Goal: Download file/media

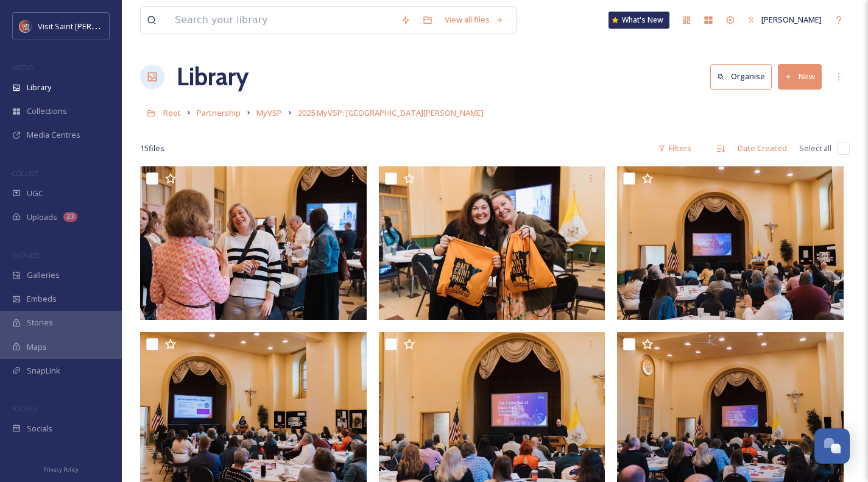
scroll to position [422, 0]
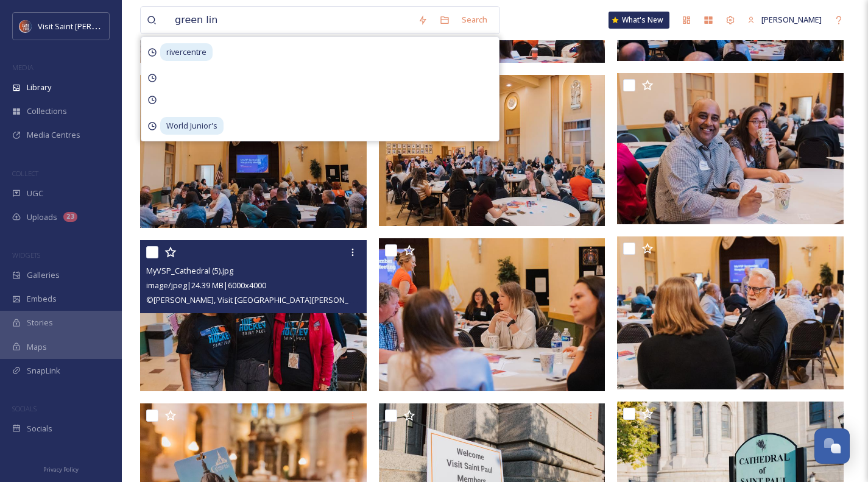
type input "green line"
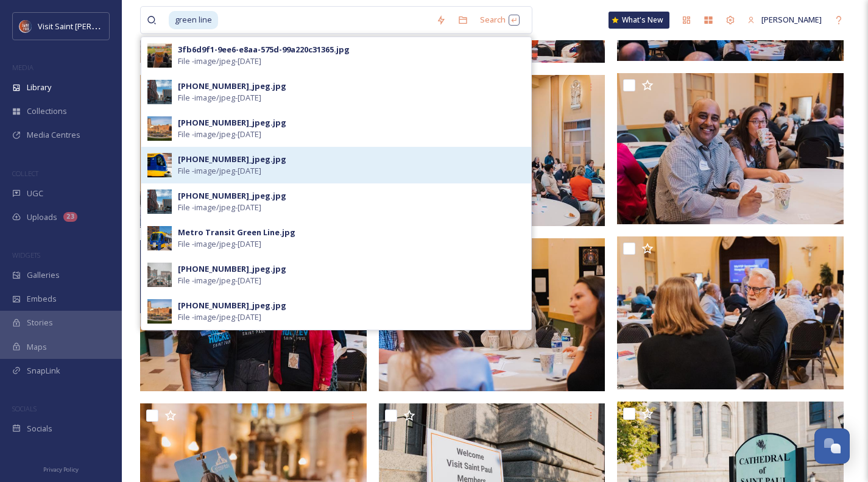
click at [241, 162] on div "[PHONE_NUMBER]_jpeg.jpg" at bounding box center [232, 159] width 108 height 12
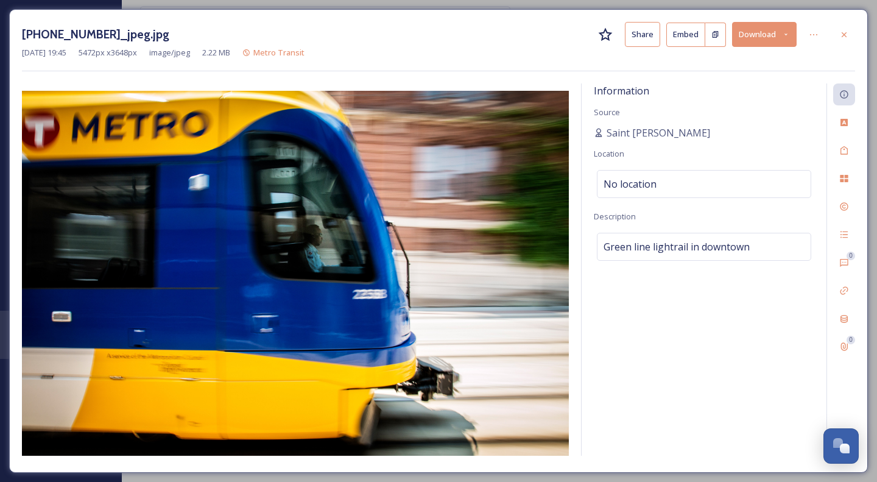
click at [779, 38] on button "Download" at bounding box center [764, 34] width 65 height 25
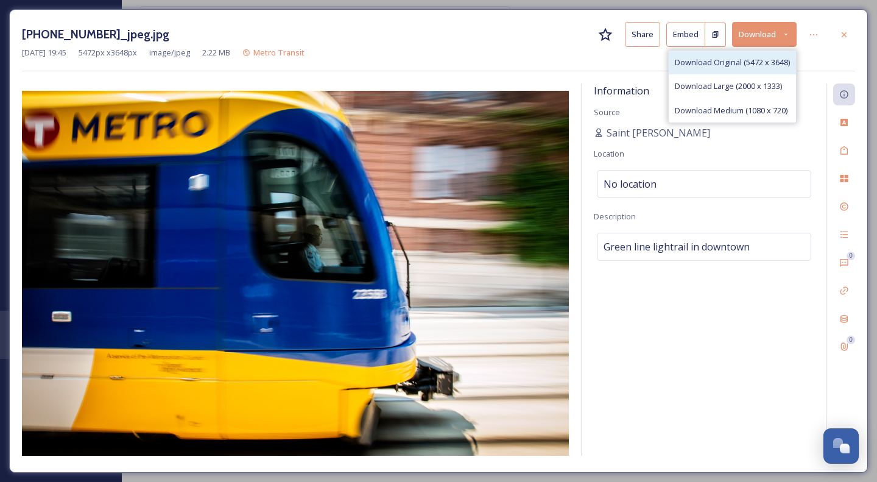
click at [742, 66] on span "Download Original (5472 x 3648)" at bounding box center [732, 63] width 115 height 12
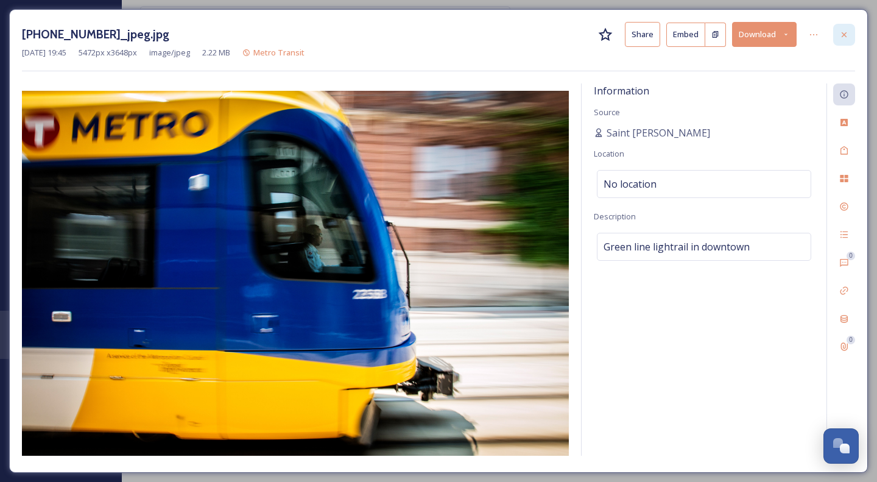
click at [843, 33] on icon at bounding box center [843, 34] width 5 height 5
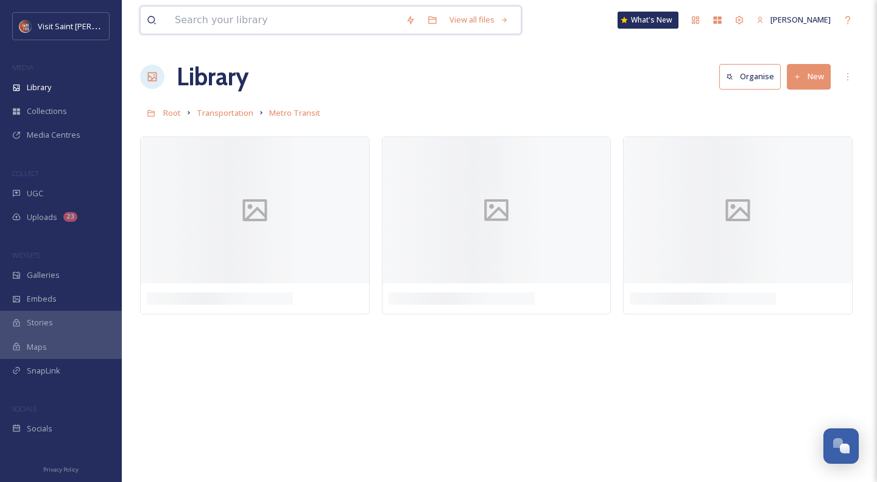
click at [186, 30] on input at bounding box center [284, 20] width 231 height 27
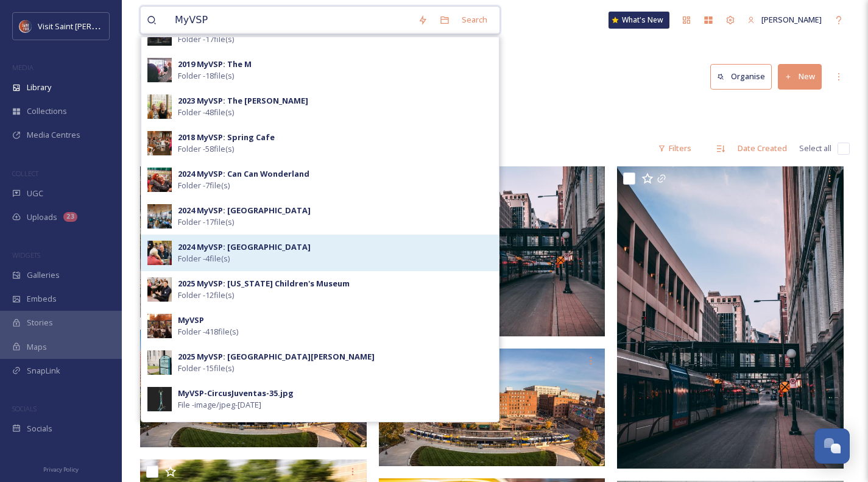
scroll to position [127, 0]
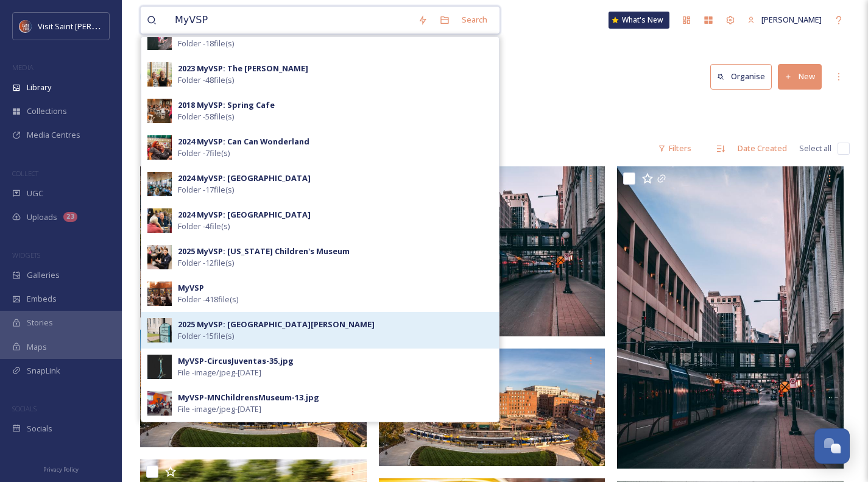
type input "MyVSP"
click at [234, 322] on strong "2025 MyVSP: [GEOGRAPHIC_DATA][PERSON_NAME]" at bounding box center [276, 323] width 197 height 11
